Goal: Task Accomplishment & Management: Use online tool/utility

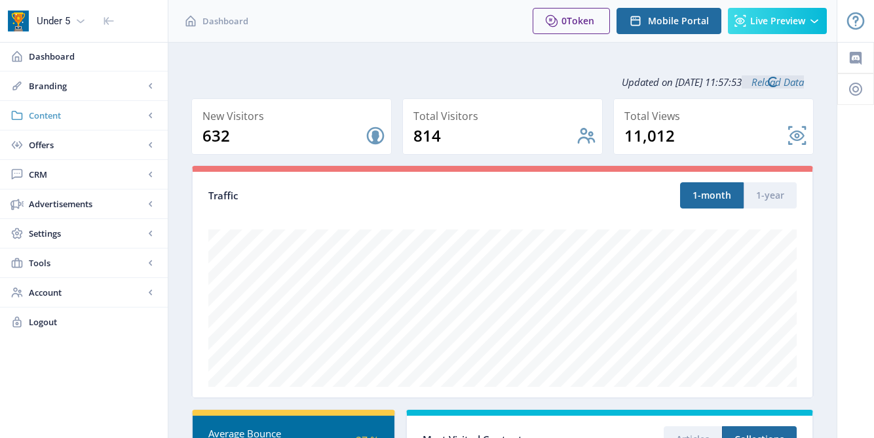
click at [138, 112] on span "Content" at bounding box center [86, 115] width 115 height 13
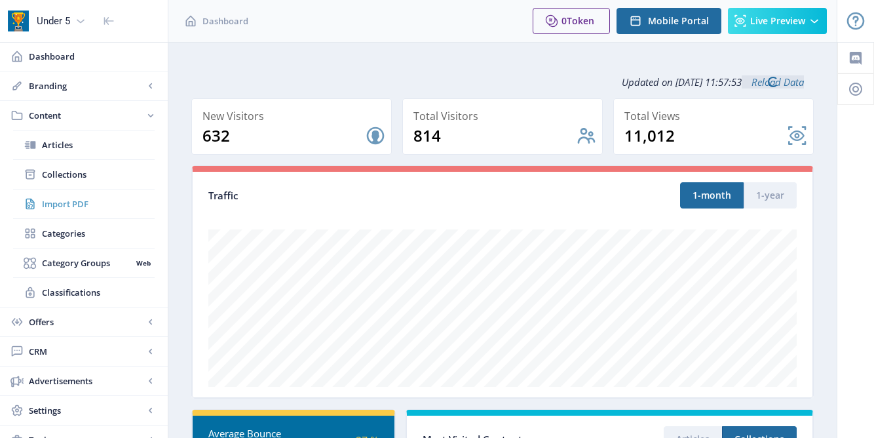
click at [69, 201] on span "Import PDF" at bounding box center [98, 203] width 113 height 13
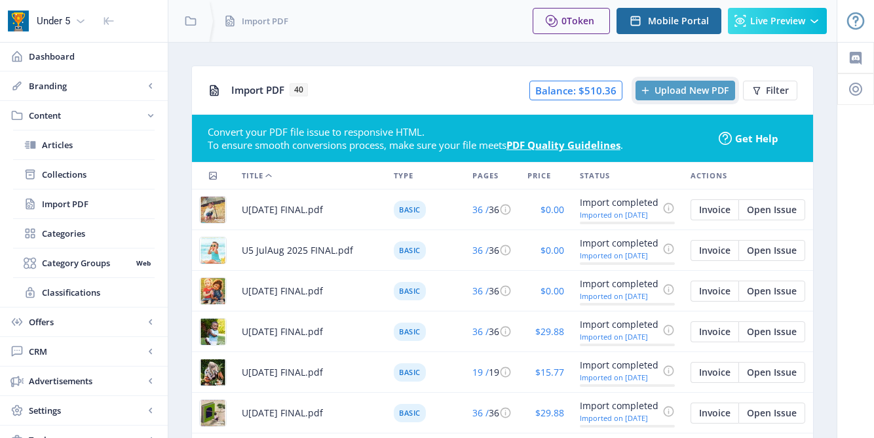
click at [654, 97] on button "Upload New PDF" at bounding box center [686, 91] width 100 height 20
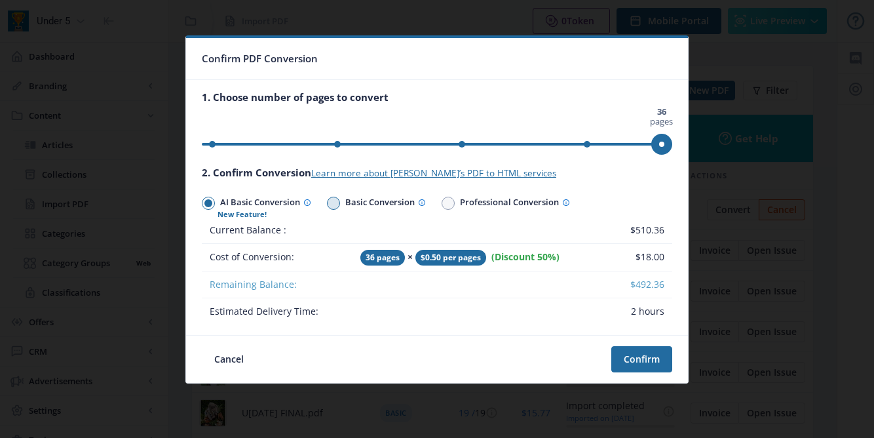
click at [333, 203] on span at bounding box center [334, 203] width 8 height 8
click at [328, 203] on input "Basic Conversion" at bounding box center [327, 203] width 1 height 1
radio input "true"
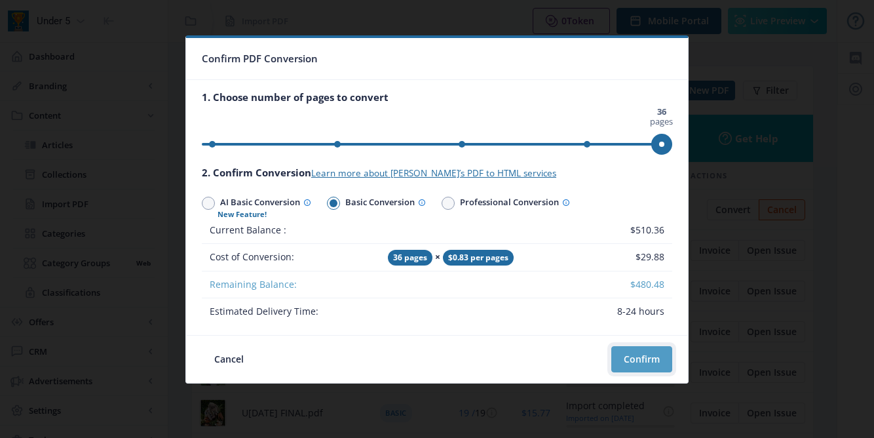
click at [648, 357] on button "Confirm" at bounding box center [641, 359] width 61 height 26
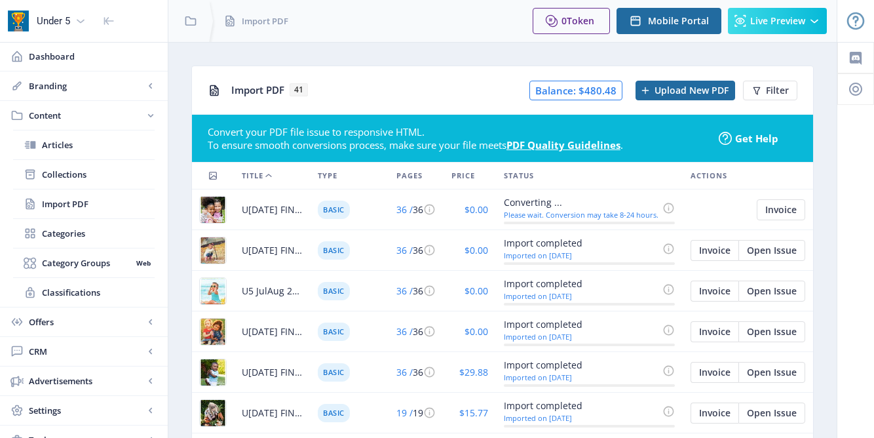
click at [391, 29] on div at bounding box center [433, 21] width 177 height 42
